Goal: Transaction & Acquisition: Purchase product/service

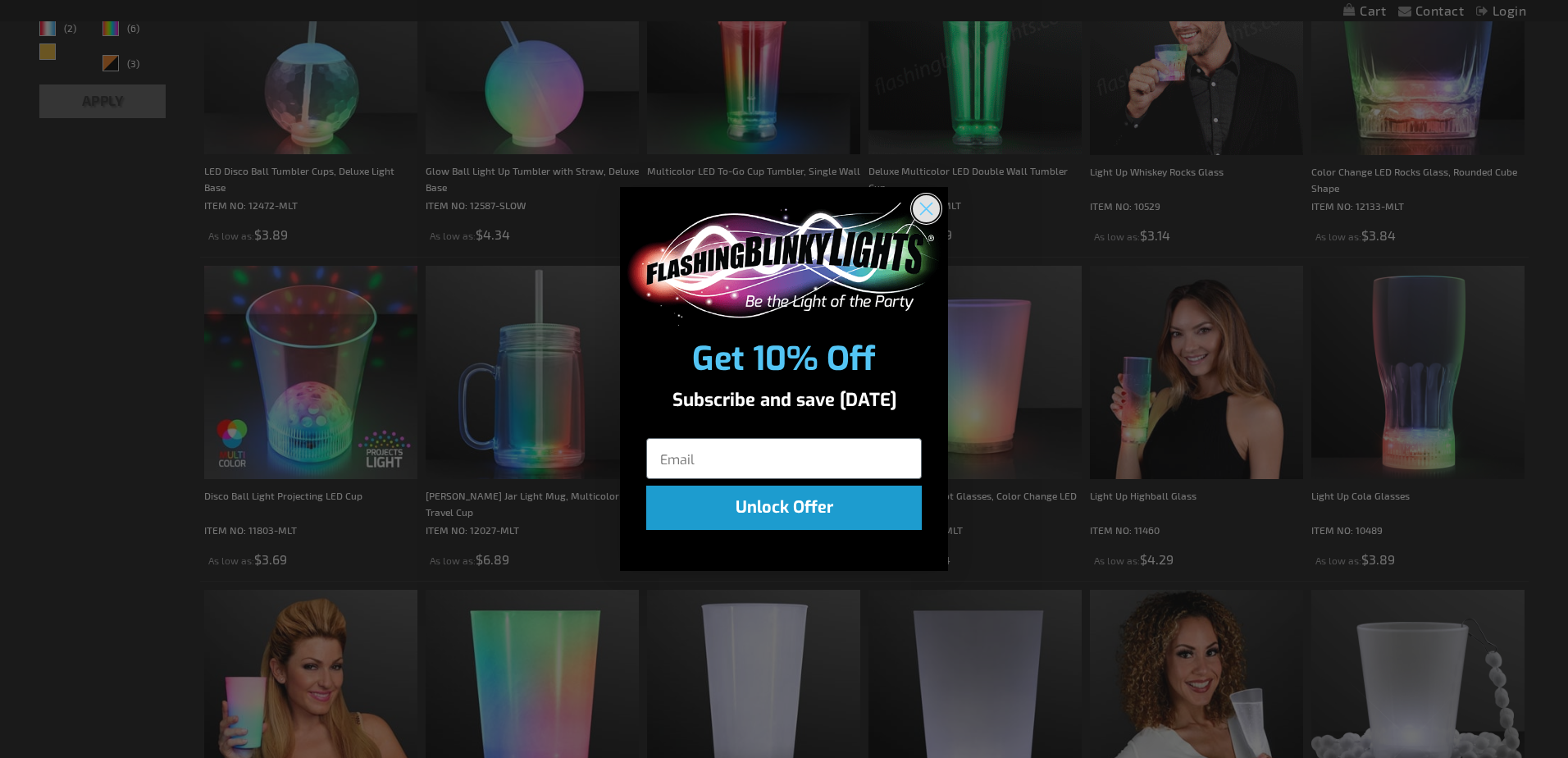
click at [935, 210] on circle "Close dialog" at bounding box center [926, 207] width 27 height 27
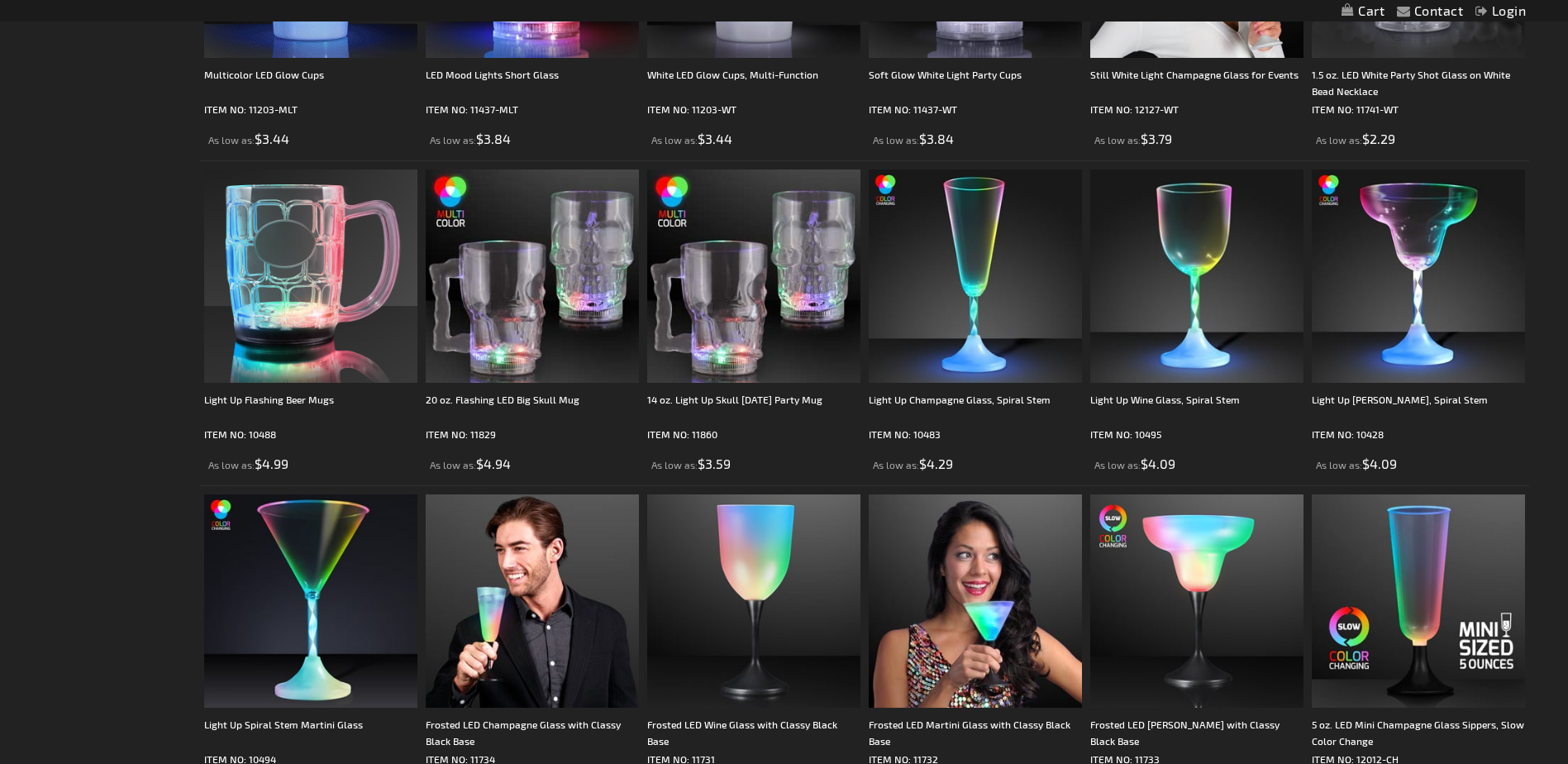
scroll to position [1076, 0]
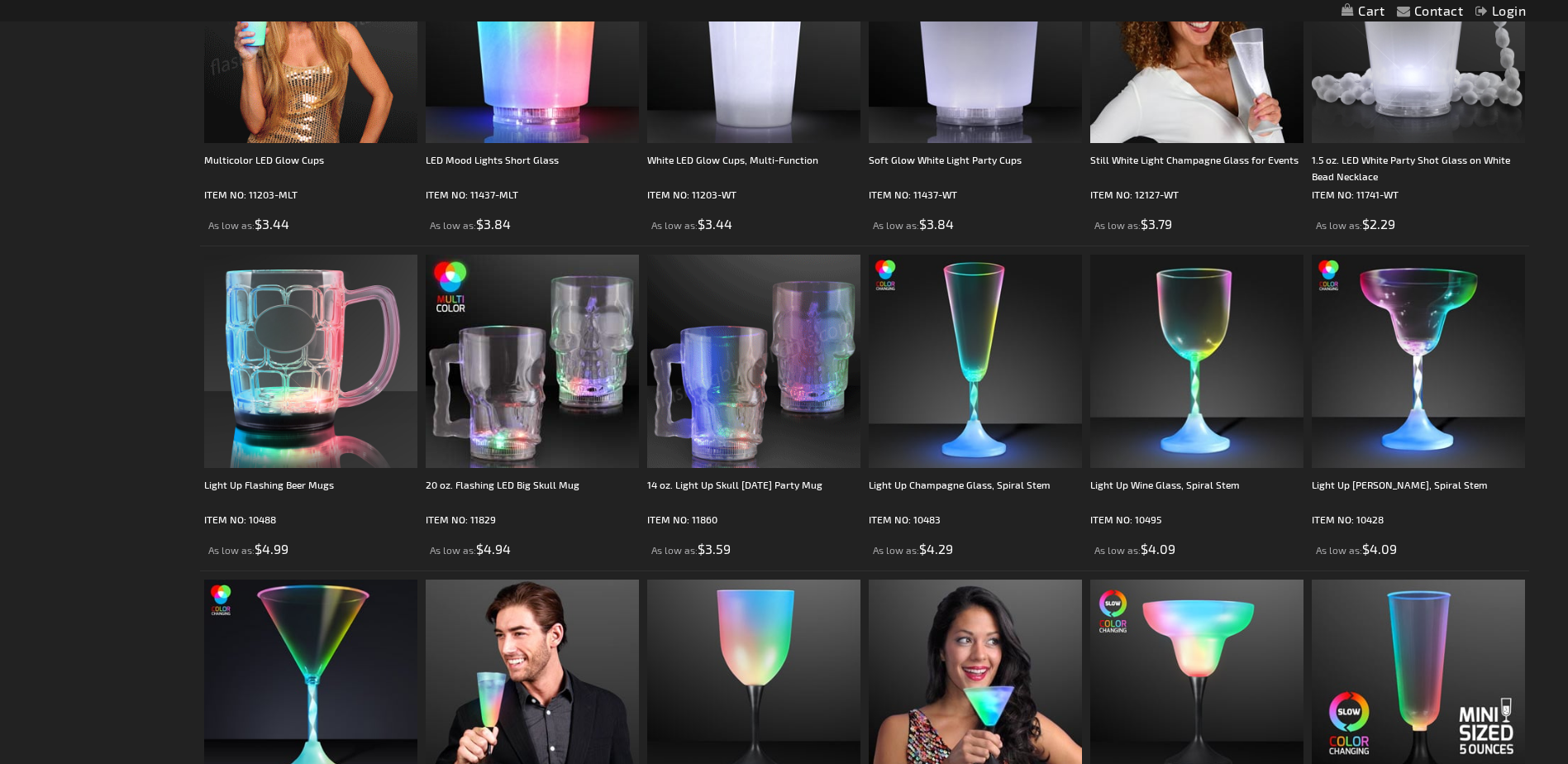
click at [727, 377] on img at bounding box center [754, 361] width 214 height 214
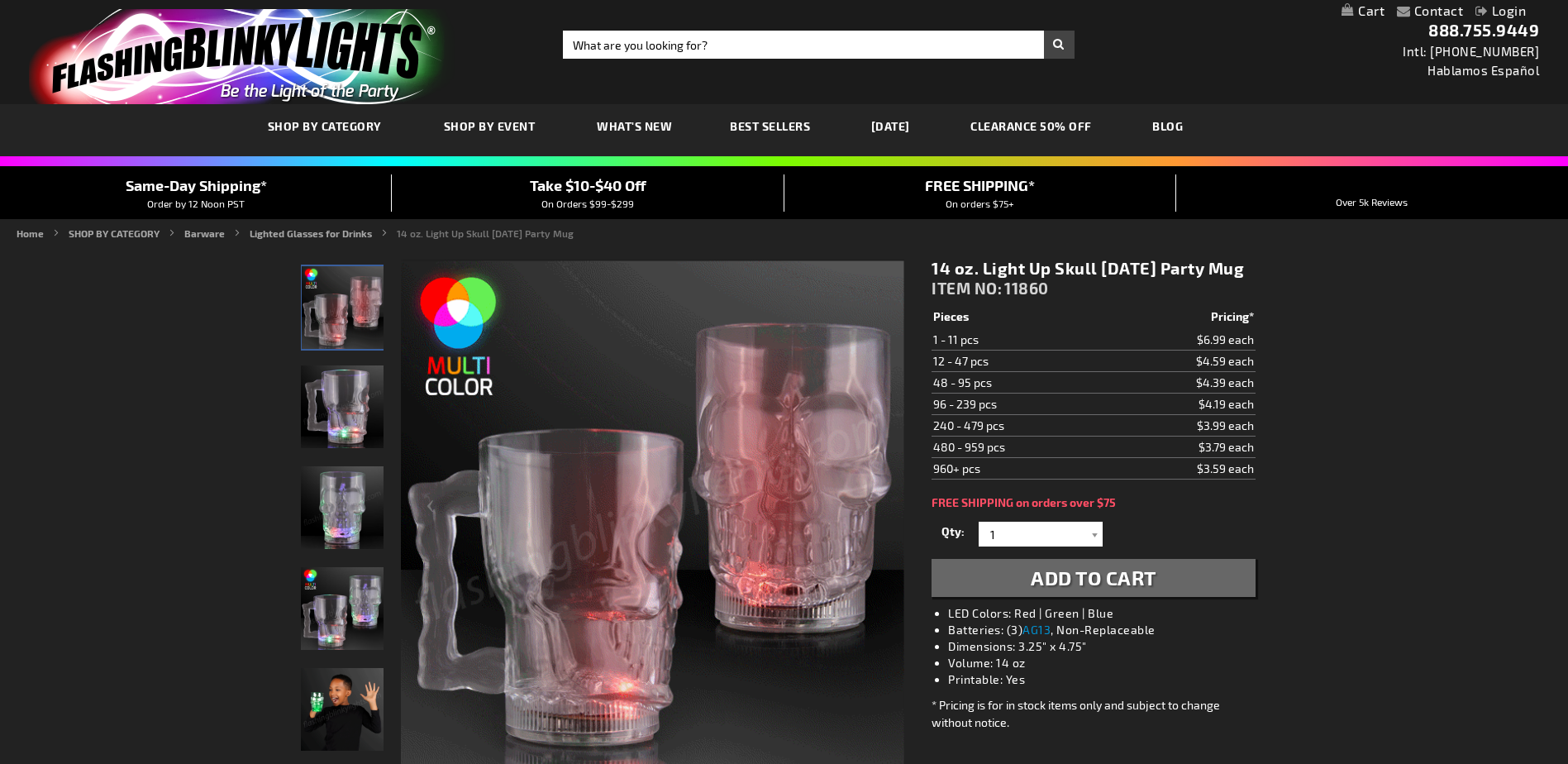
click at [352, 418] on img "14 oz. LED Light Up Skull Mug" at bounding box center [342, 407] width 83 height 83
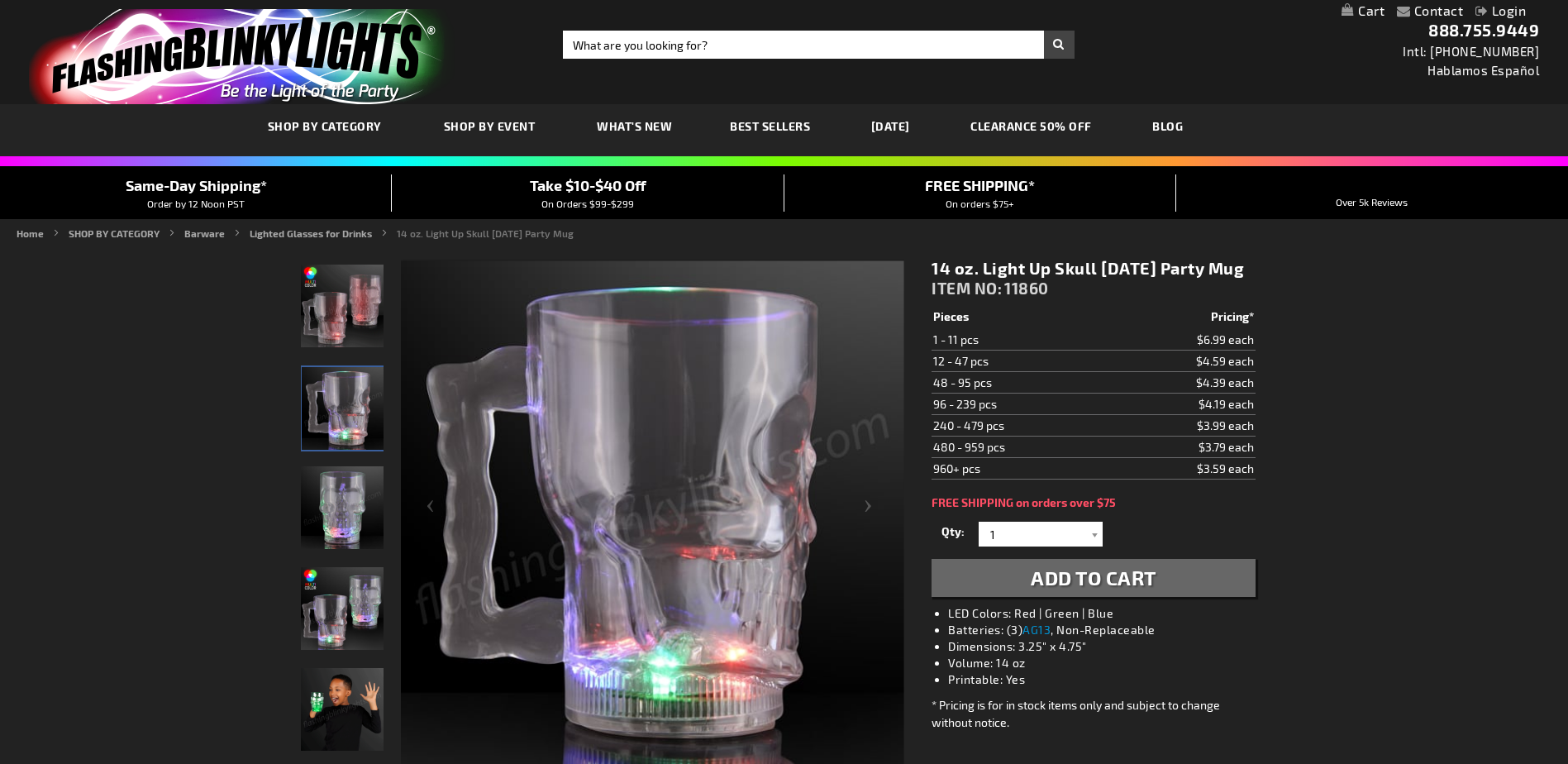
click at [356, 521] on img "14 oz. LED Light Up Skull Mug" at bounding box center [342, 507] width 83 height 83
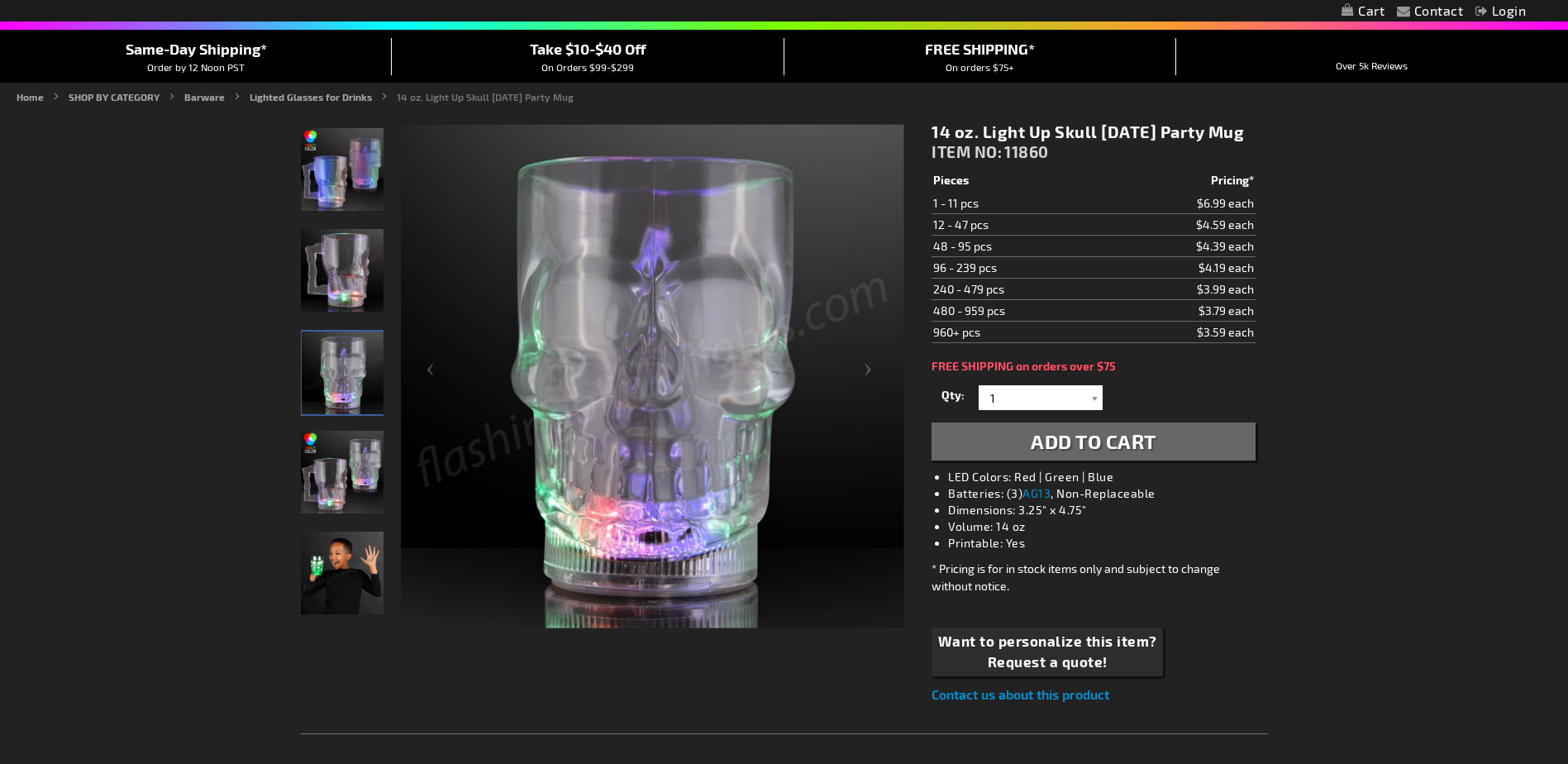
scroll to position [165, 0]
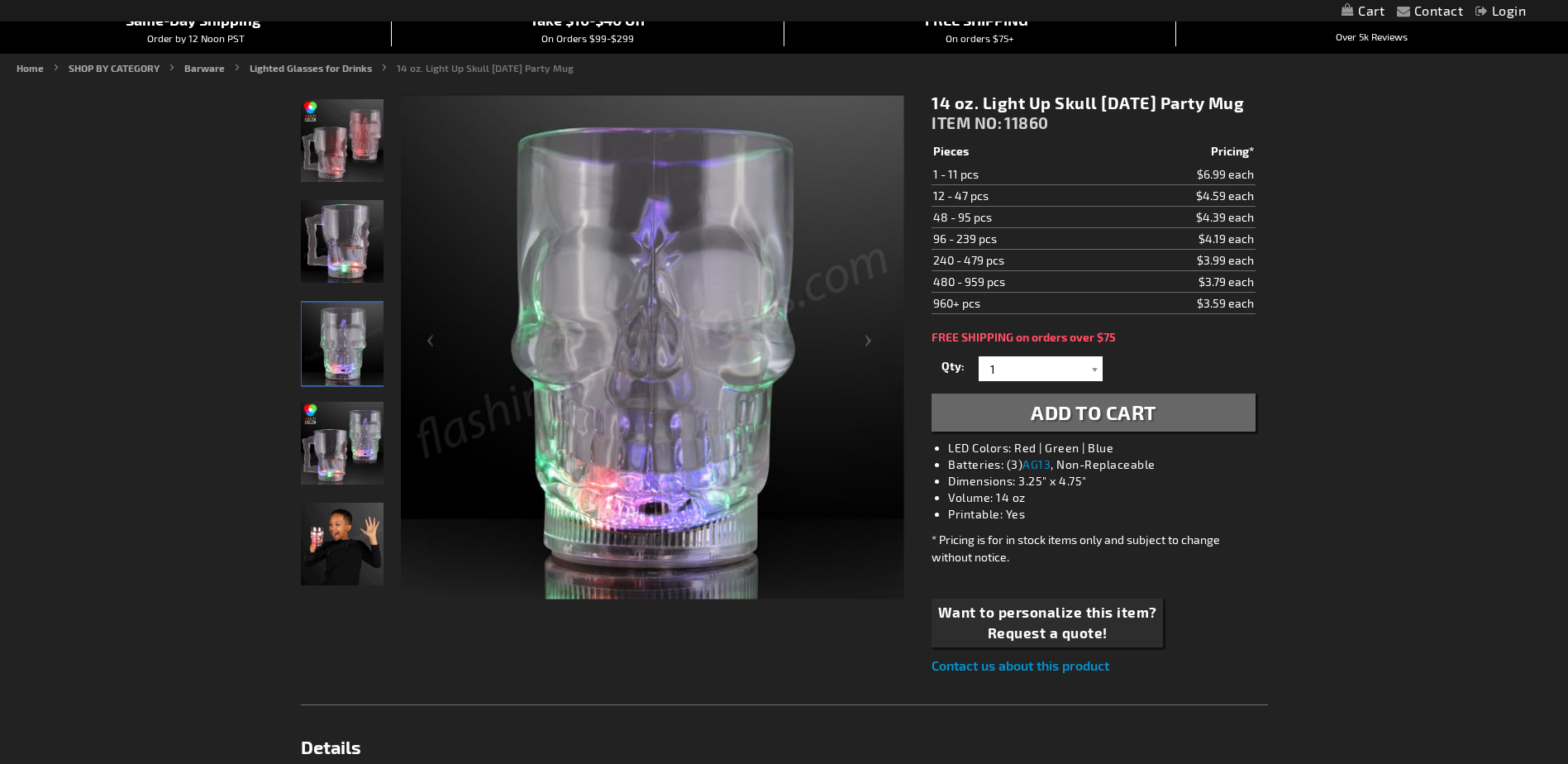
click at [343, 460] on img "14 oz. LED Light Up Skull Mug" at bounding box center [342, 443] width 83 height 83
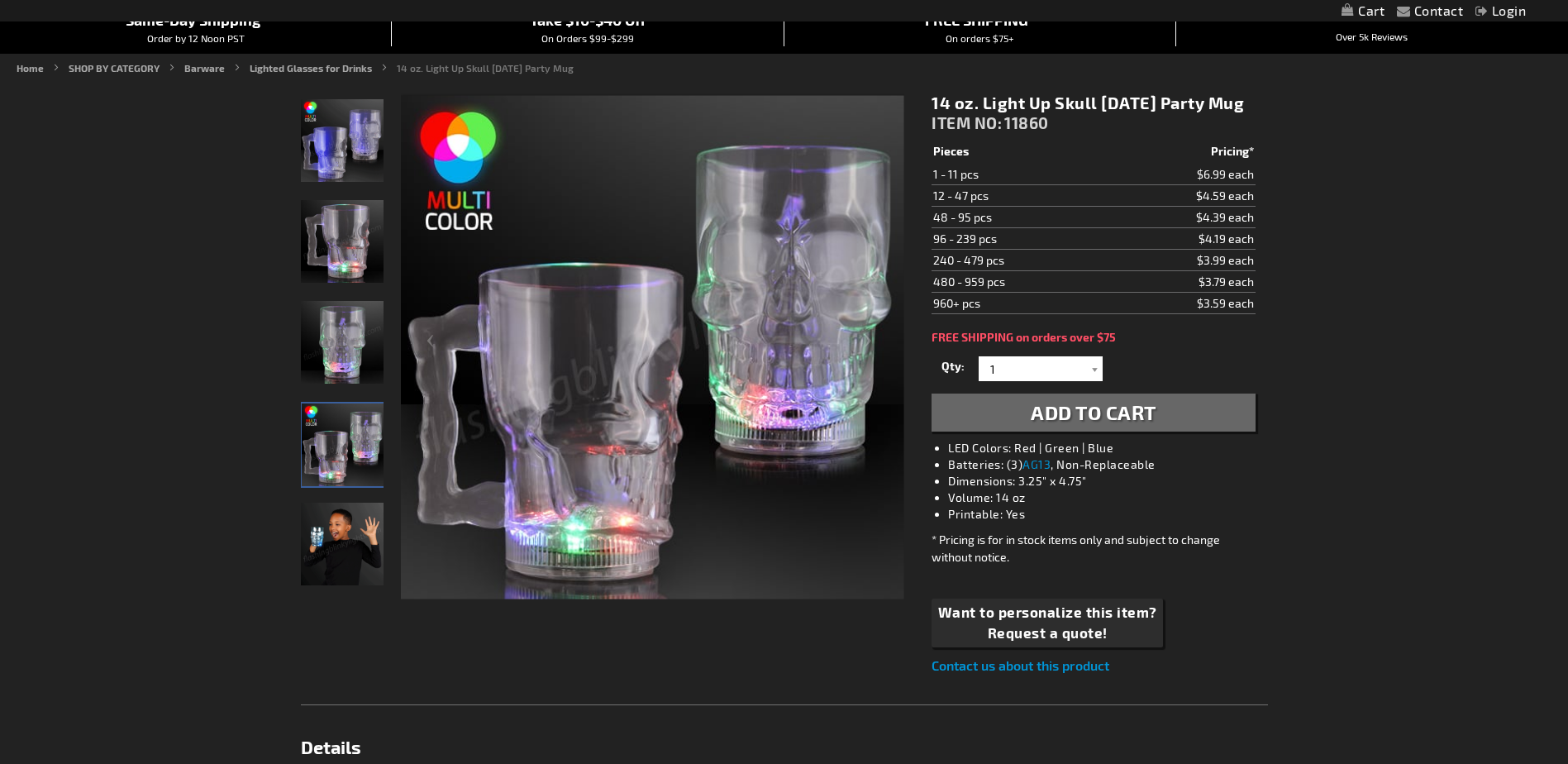
click at [347, 554] on img "Boy displaying 14 oz. LED Light Up Skull Mug" at bounding box center [342, 544] width 83 height 83
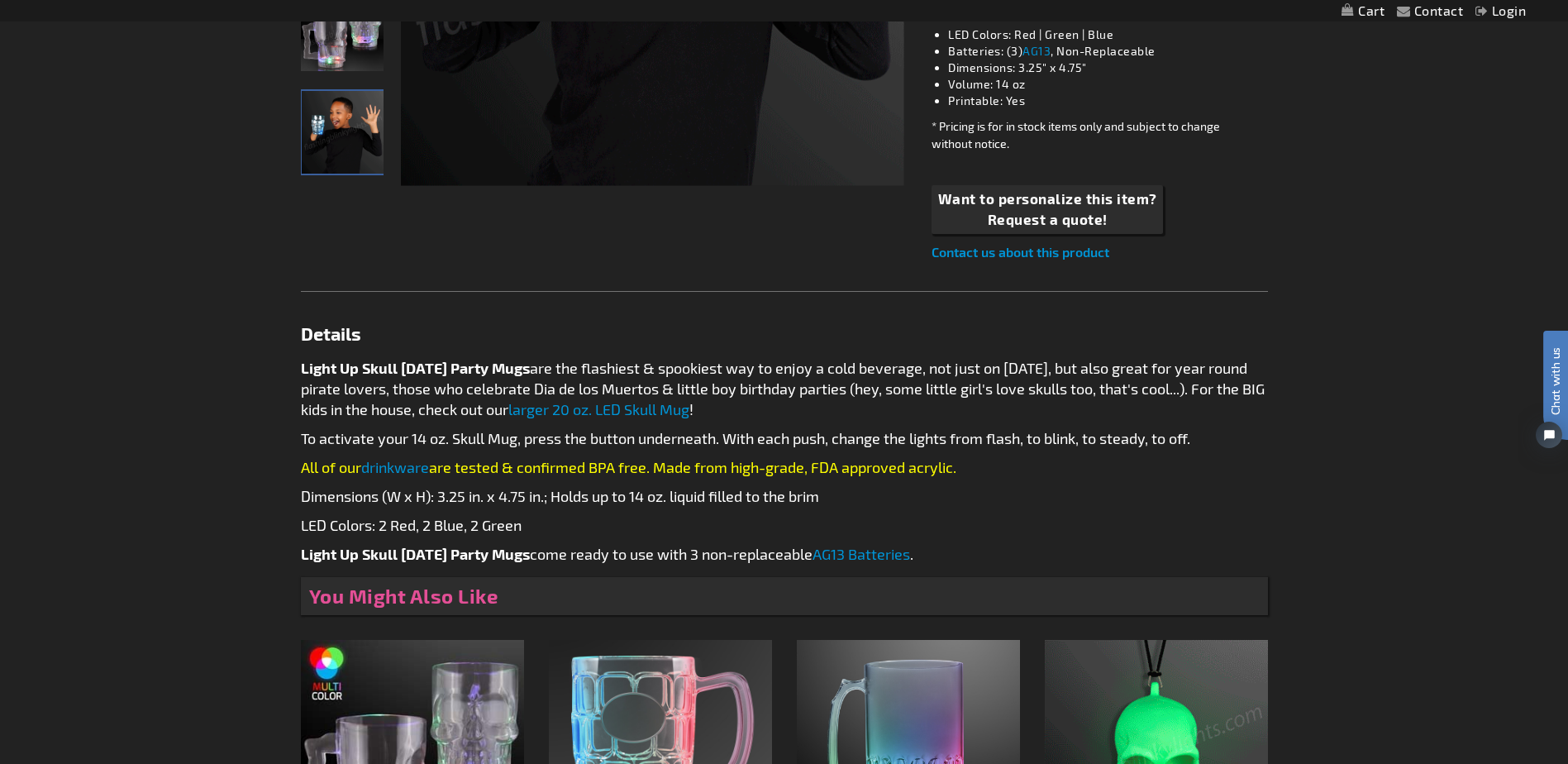
scroll to position [0, 0]
